Goal: Task Accomplishment & Management: Manage account settings

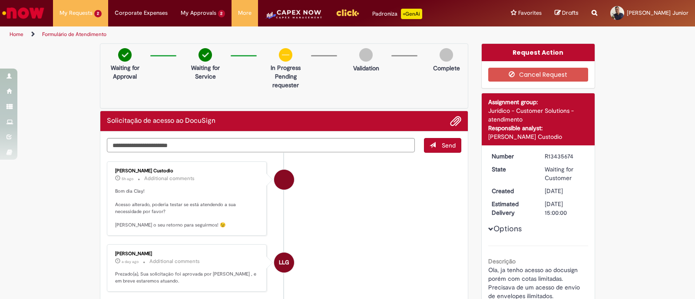
click at [198, 149] on textarea "Type your message here..." at bounding box center [261, 145] width 308 height 15
click at [191, 145] on textarea "Type your message here..." at bounding box center [261, 145] width 308 height 15
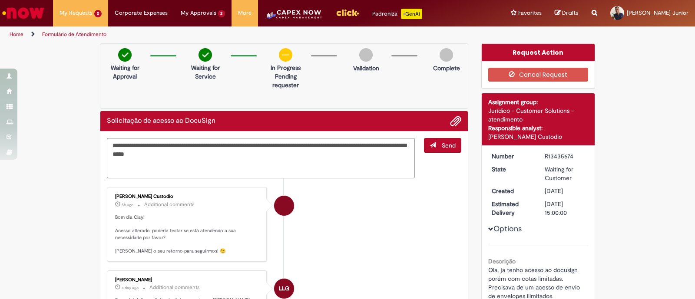
type textarea "**********"
click at [442, 147] on span "Send" at bounding box center [449, 146] width 14 height 8
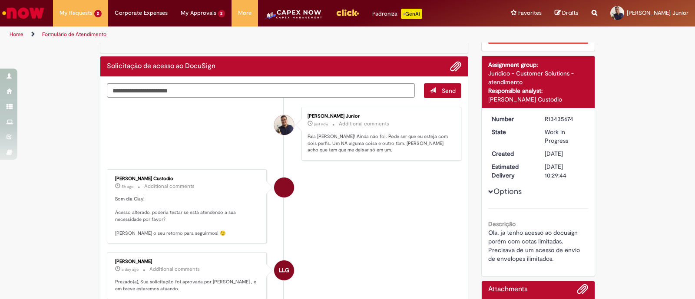
scroll to position [54, 0]
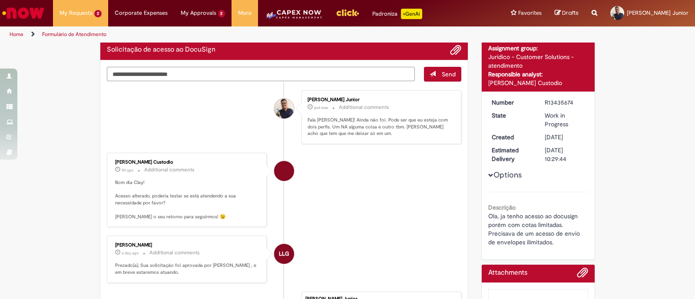
click at [360, 68] on textarea "Type your message here..." at bounding box center [261, 74] width 308 height 15
click at [450, 51] on span "Add attachments" at bounding box center [455, 50] width 10 height 10
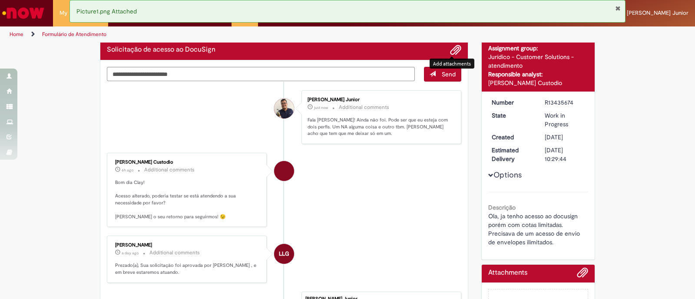
click at [393, 213] on li "Igor Alexandre Custodio 6h ago 6 hours ago Additional comments Bom dia Clay! Ac…" at bounding box center [284, 190] width 354 height 74
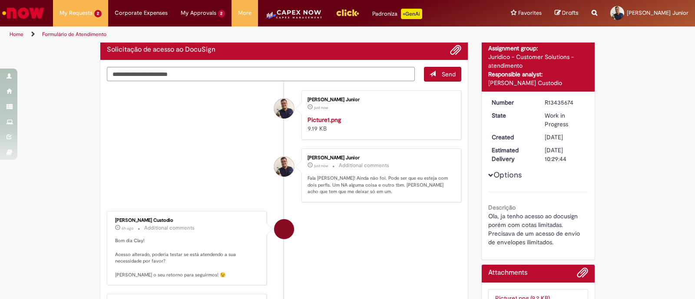
scroll to position [0, 0]
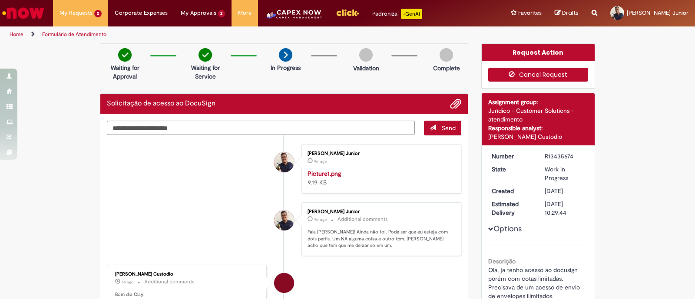
click at [526, 75] on button "Cancel Request" at bounding box center [538, 75] width 100 height 14
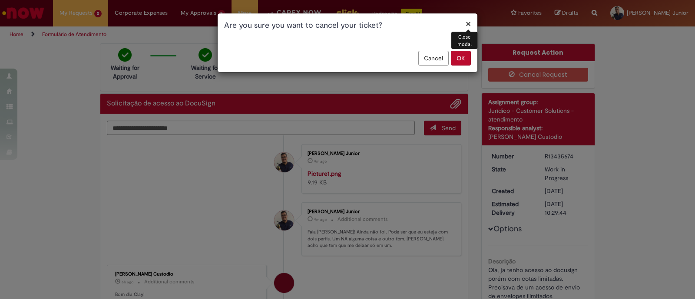
click at [455, 61] on button "OK" at bounding box center [461, 58] width 20 height 15
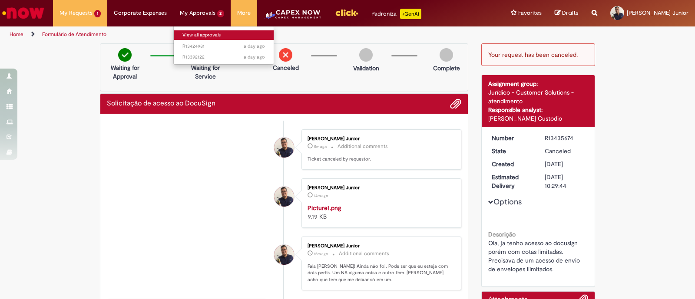
click at [202, 33] on link "View all approvals" at bounding box center [224, 35] width 100 height 10
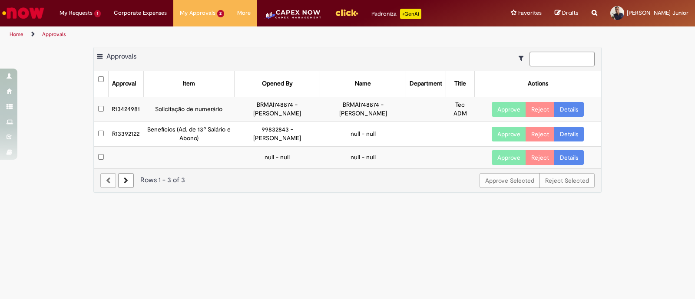
click at [564, 104] on link "Details" at bounding box center [569, 109] width 30 height 15
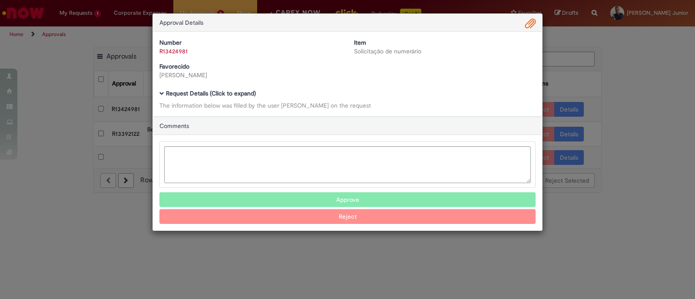
click at [178, 105] on div "The information below was filled by the user Danielle Martins Caetano on the re…" at bounding box center [347, 105] width 376 height 9
click at [174, 94] on b "Request Details (Click to expand)" at bounding box center [211, 93] width 90 height 8
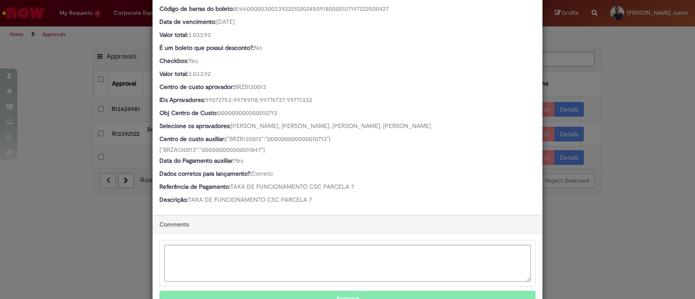
scroll to position [531, 0]
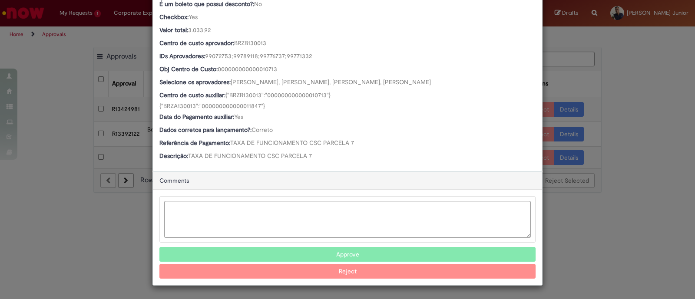
click at [544, 37] on div "Approval Details Number R13424981 Item Solicitação de numerário Favorecido Dani…" at bounding box center [347, 149] width 695 height 299
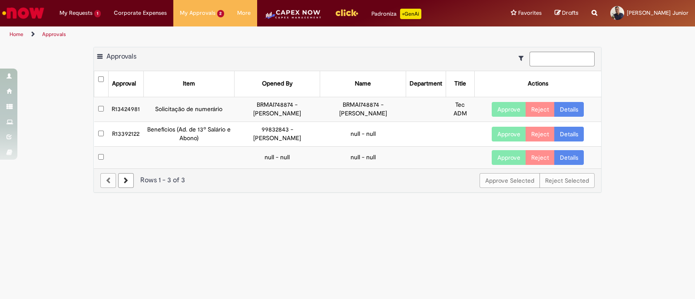
click at [38, 15] on img "Go to homepage" at bounding box center [23, 12] width 45 height 17
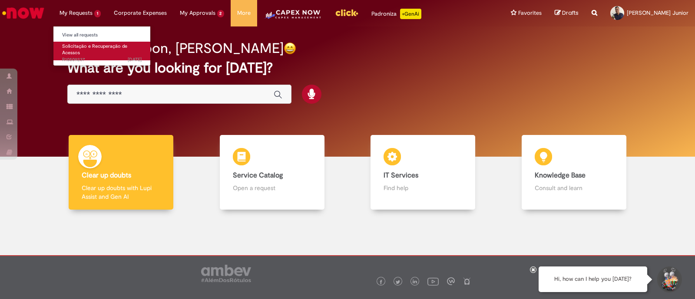
click at [91, 50] on link "Solicitação e Recuperação de Acessos 2y ago 2 years ago R10509237" at bounding box center [101, 51] width 97 height 19
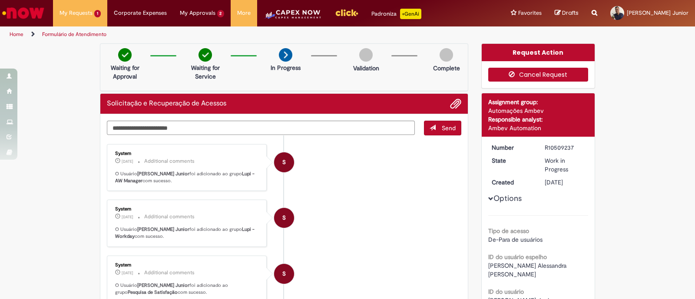
click at [518, 80] on button "Cancel Request" at bounding box center [538, 75] width 100 height 14
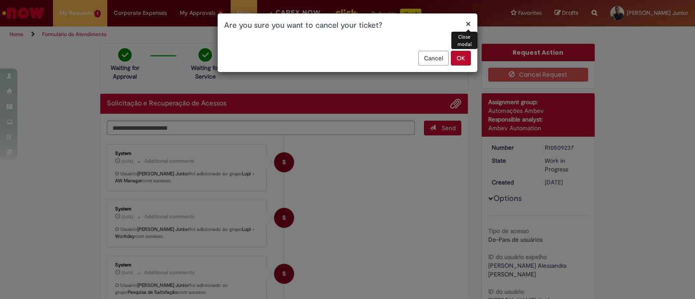
click at [458, 60] on button "OK" at bounding box center [461, 58] width 20 height 15
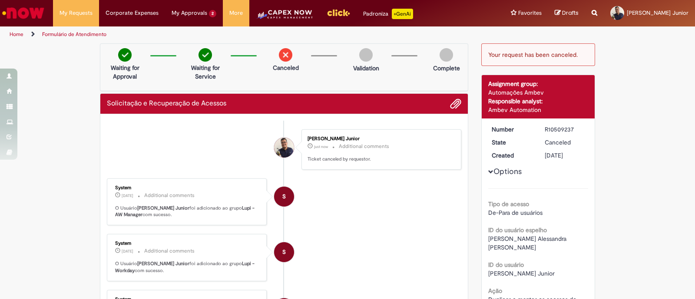
click at [36, 15] on img "Go to homepage" at bounding box center [23, 12] width 45 height 17
